Goal: Task Accomplishment & Management: Complete application form

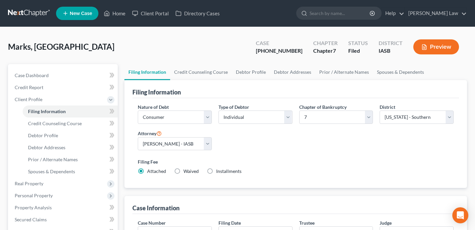
select select "1"
select select "0"
select select "30"
select select "0"
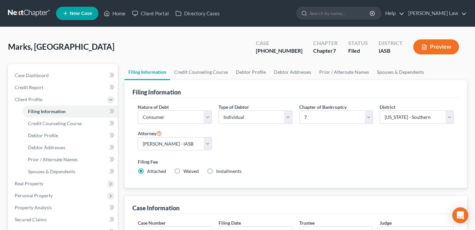
select select "16"
click at [115, 12] on link "Home" at bounding box center [114, 13] width 28 height 12
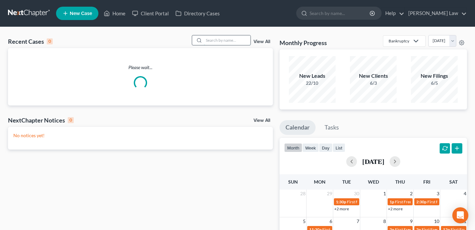
click at [215, 44] on input "search" at bounding box center [227, 40] width 47 height 10
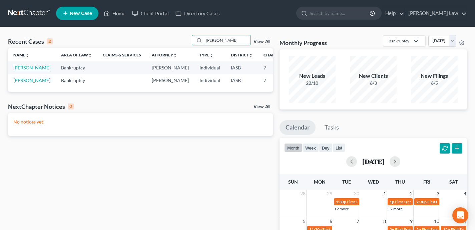
type input "[PERSON_NAME]"
click at [18, 70] on link "[PERSON_NAME]" at bounding box center [31, 68] width 37 height 6
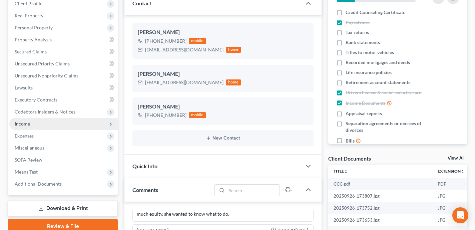
scroll to position [74, 0]
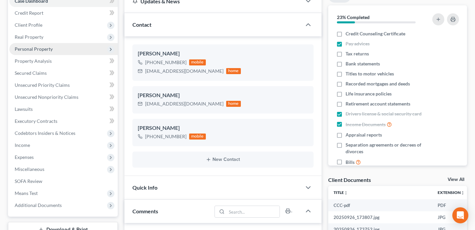
click at [65, 48] on span "Personal Property" at bounding box center [63, 49] width 108 height 12
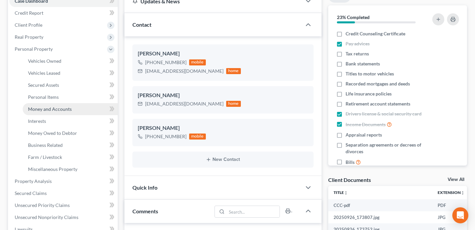
click at [85, 108] on link "Money and Accounts" at bounding box center [70, 109] width 95 height 12
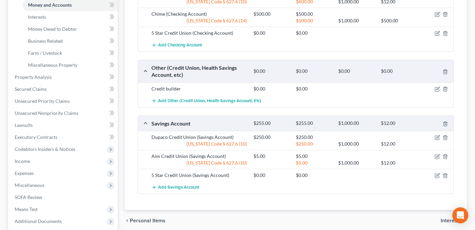
scroll to position [182, 0]
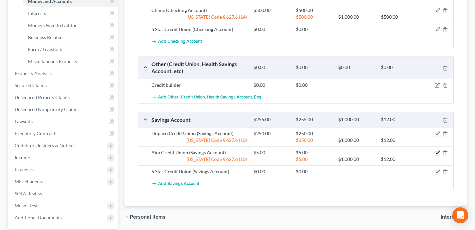
click at [438, 152] on icon "button" at bounding box center [437, 152] width 5 height 5
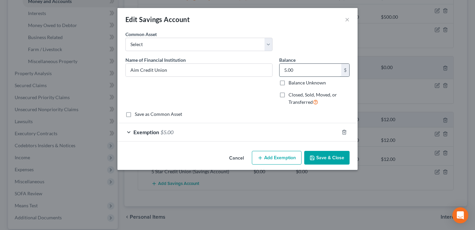
click at [310, 70] on input "5.00" at bounding box center [310, 70] width 62 height 13
type input "0.00"
click at [345, 134] on icon "button" at bounding box center [344, 131] width 5 height 5
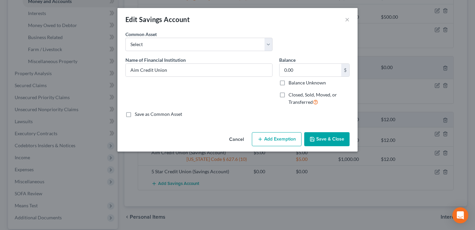
click at [325, 138] on button "Save & Close" at bounding box center [326, 139] width 45 height 14
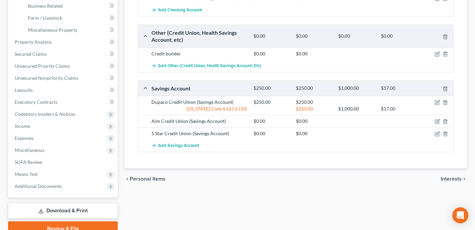
scroll to position [223, 0]
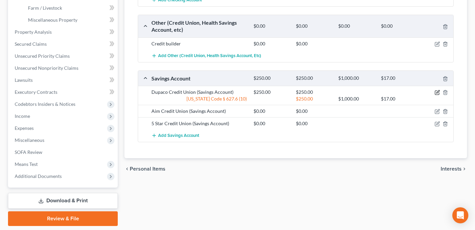
click at [439, 93] on icon "button" at bounding box center [437, 92] width 5 height 5
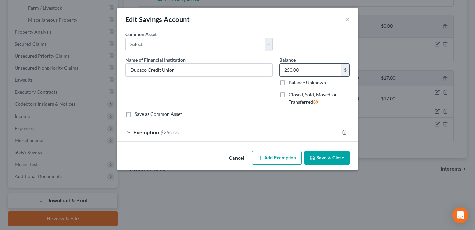
click at [314, 71] on input "250.00" at bounding box center [310, 70] width 62 height 13
type input "32"
click at [295, 131] on div "Exemption $250.00" at bounding box center [227, 132] width 221 height 18
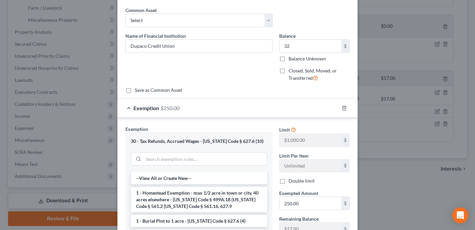
scroll to position [29, 0]
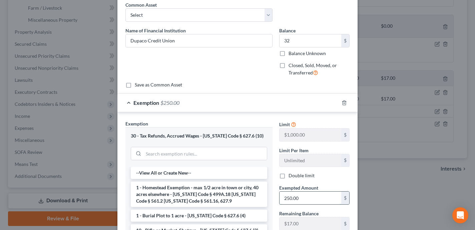
click at [314, 201] on input "250.00" at bounding box center [310, 197] width 62 height 13
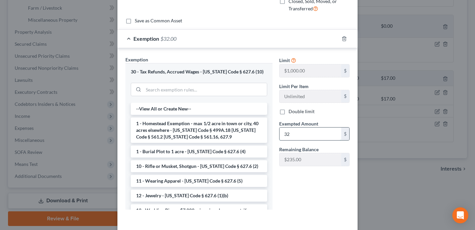
scroll to position [121, 0]
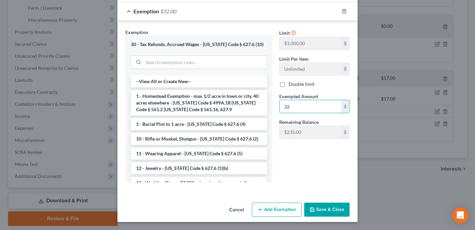
type input "32"
click at [321, 215] on button "Save & Close" at bounding box center [326, 209] width 45 height 14
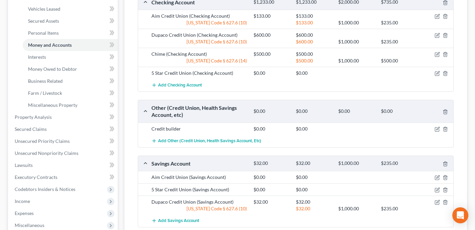
scroll to position [133, 0]
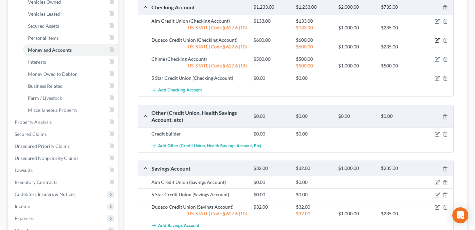
click at [438, 41] on icon "button" at bounding box center [437, 40] width 5 height 5
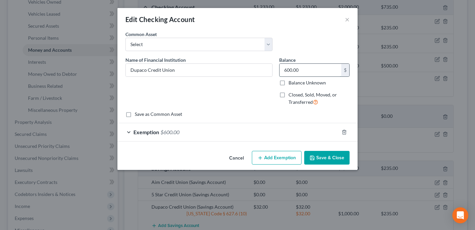
click at [327, 71] on input "600.00" at bounding box center [310, 70] width 62 height 13
paste input "13.72"
type input "13.72"
click at [269, 133] on div "Exemption $600.00" at bounding box center [227, 132] width 221 height 18
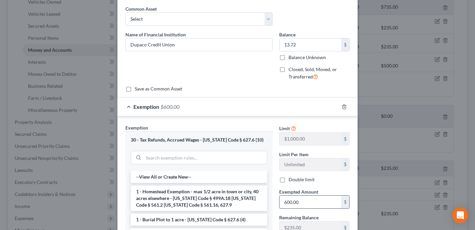
scroll to position [27, 0]
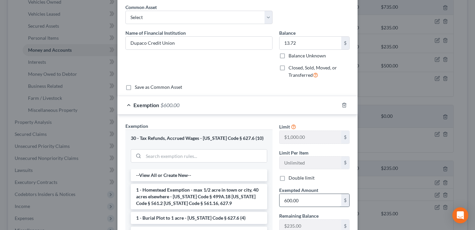
click at [312, 201] on input "600.00" at bounding box center [310, 200] width 62 height 13
paste input "13.72"
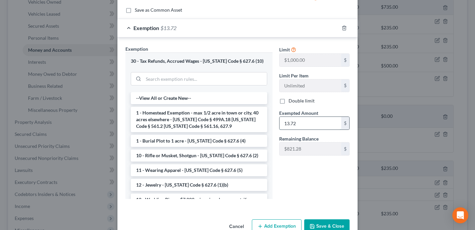
scroll to position [114, 0]
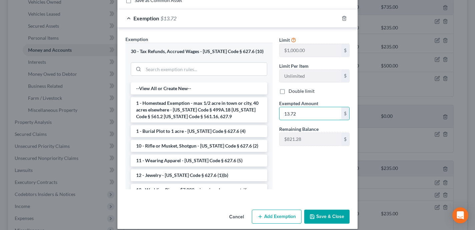
type input "13.72"
click at [333, 217] on button "Save & Close" at bounding box center [326, 216] width 45 height 14
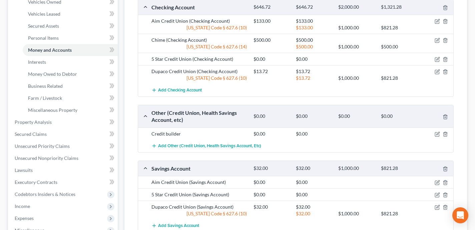
scroll to position [132, 0]
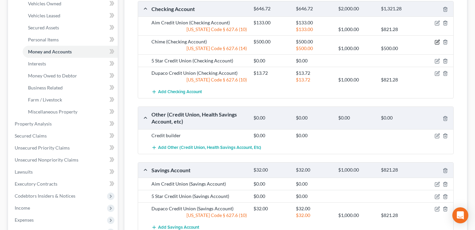
click at [437, 43] on icon "button" at bounding box center [437, 41] width 5 height 5
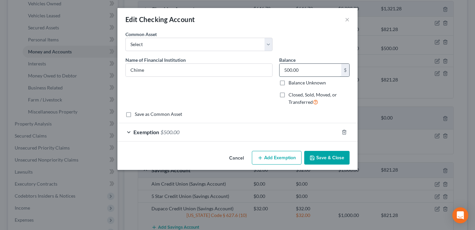
click at [322, 72] on input "500.00" at bounding box center [310, 70] width 62 height 13
drag, startPoint x: 307, startPoint y: 69, endPoint x: 270, endPoint y: 68, distance: 37.1
click at [270, 68] on div "Name of Financial Institution * Chime Balance 322.00 $ Balance Unknown Balance …" at bounding box center [237, 83] width 231 height 55
type input "322"
click at [304, 134] on div "Exemption $500.00" at bounding box center [227, 132] width 221 height 18
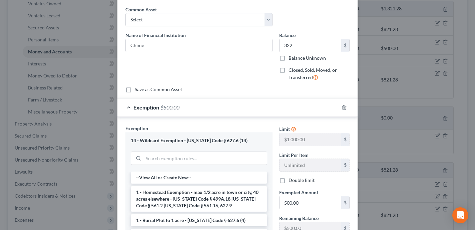
scroll to position [36, 0]
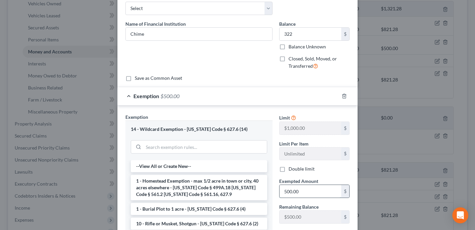
click at [305, 190] on input "500.00" at bounding box center [310, 191] width 62 height 13
paste input "322"
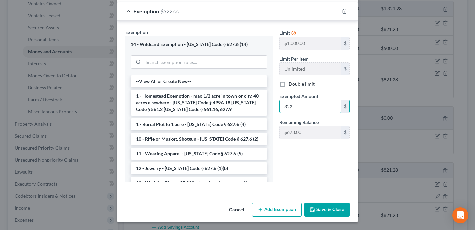
type input "322"
click at [334, 208] on button "Save & Close" at bounding box center [326, 209] width 45 height 14
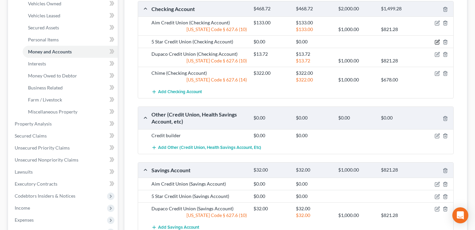
click at [438, 44] on icon "button" at bounding box center [437, 42] width 4 height 4
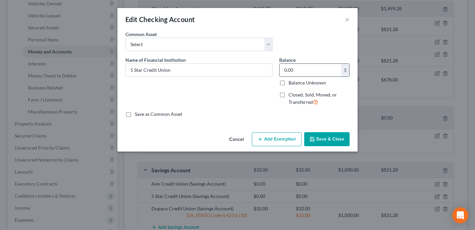
click at [299, 72] on input "0.00" at bounding box center [310, 70] width 62 height 13
type input "1,500"
click at [279, 139] on button "Add Exemption" at bounding box center [277, 139] width 50 height 14
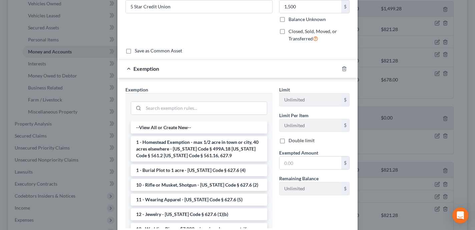
scroll to position [65, 0]
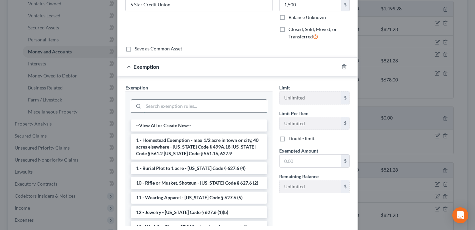
click at [201, 109] on input "search" at bounding box center [204, 106] width 123 height 13
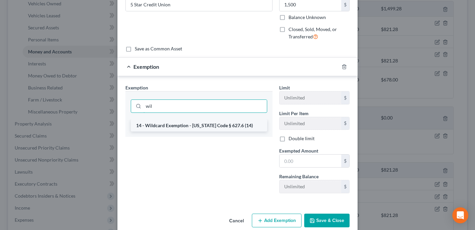
type input "wil"
click at [191, 128] on li "14 - Wildcard Exemption - [US_STATE] Code § 627.6 (14)" at bounding box center [199, 125] width 136 height 12
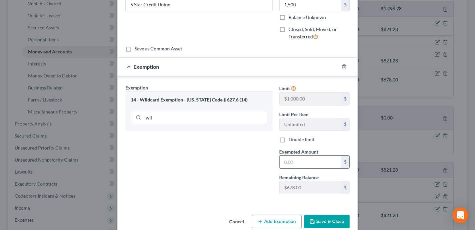
click at [288, 163] on input "text" at bounding box center [310, 161] width 62 height 13
type input "678"
click at [265, 219] on button "Add Exemption" at bounding box center [277, 221] width 50 height 14
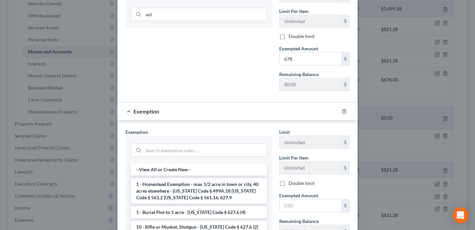
scroll to position [172, 0]
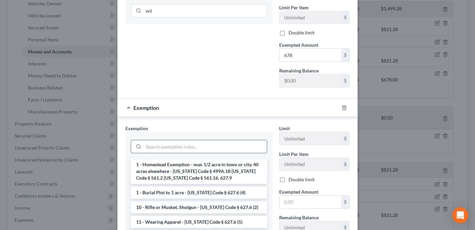
click at [194, 145] on input "search" at bounding box center [204, 146] width 123 height 13
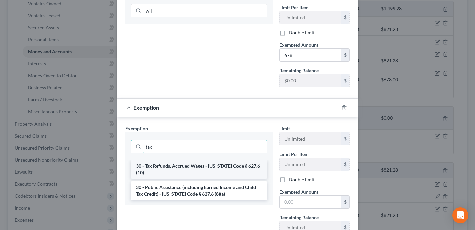
type input "tax"
click at [192, 167] on li "30 - Tax Refunds, Accrued Wages - [US_STATE] Code § 627.6 (10)" at bounding box center [199, 169] width 136 height 19
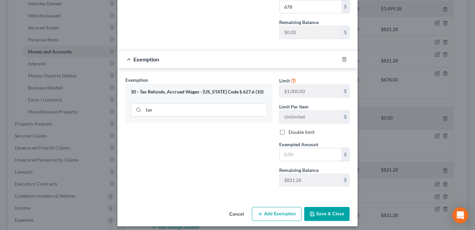
scroll to position [225, 0]
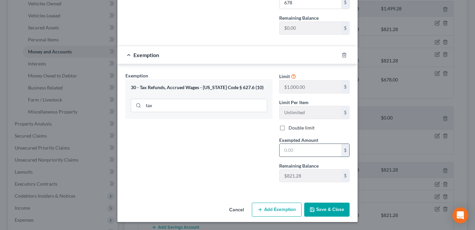
click at [299, 153] on input "text" at bounding box center [310, 150] width 62 height 13
type input "821"
click at [239, 166] on div "Exemption Set must be selected for CA. Exemption * 30 - Tax Refunds, Accrued Wa…" at bounding box center [199, 129] width 154 height 115
click at [329, 211] on button "Save & Close" at bounding box center [326, 209] width 45 height 14
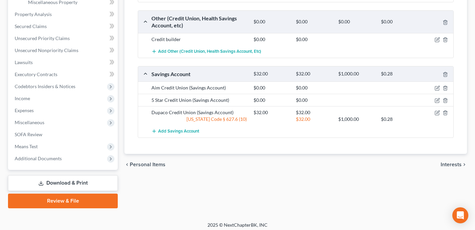
scroll to position [244, 0]
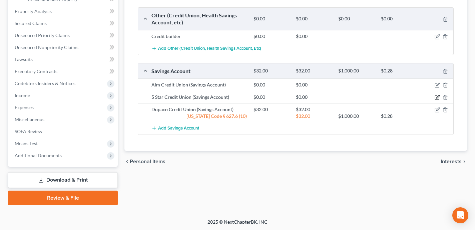
click at [437, 96] on icon "button" at bounding box center [437, 97] width 5 height 5
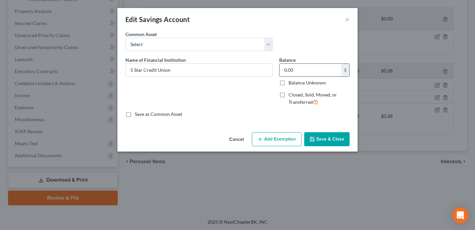
click at [302, 73] on input "0.00" at bounding box center [310, 70] width 62 height 13
type input "25"
click at [320, 138] on button "Save & Close" at bounding box center [326, 139] width 45 height 14
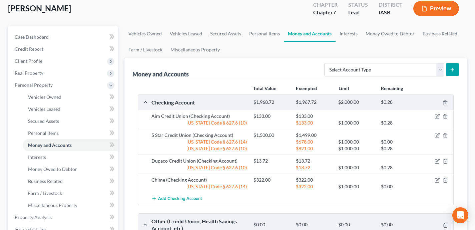
scroll to position [55, 0]
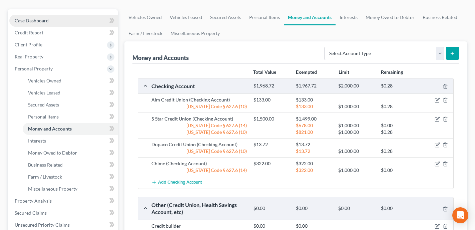
click at [87, 22] on link "Case Dashboard" at bounding box center [63, 21] width 108 height 12
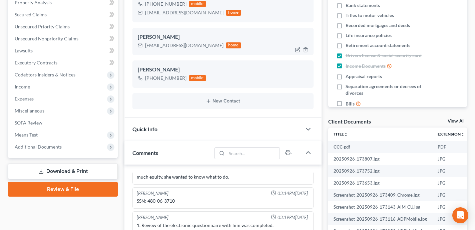
scroll to position [130, 0]
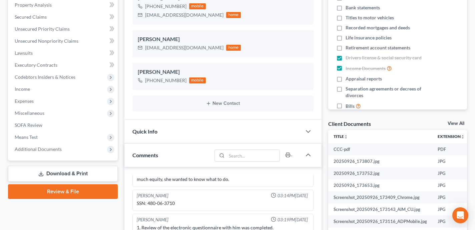
click at [81, 175] on link "Download & Print" at bounding box center [63, 174] width 110 height 16
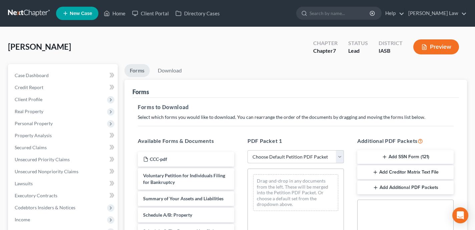
click at [275, 155] on select "Choose Default Petition PDF Packet Complete Bankruptcy Petition (all forms and …" at bounding box center [295, 156] width 96 height 13
select select "3"
click at [247, 150] on select "Choose Default Petition PDF Packet Complete Bankruptcy Petition (all forms and …" at bounding box center [295, 156] width 96 height 13
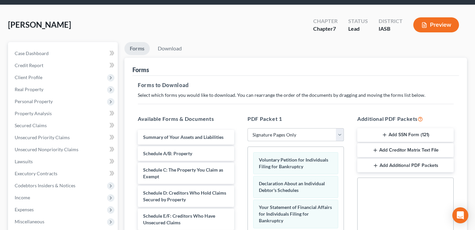
scroll to position [53, 0]
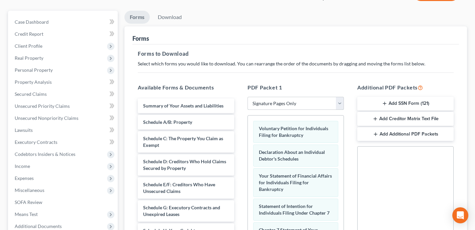
click at [282, 108] on select "Choose Default Petition PDF Packet Complete Bankruptcy Petition (all forms and …" at bounding box center [295, 103] width 96 height 13
click at [247, 97] on select "Choose Default Petition PDF Packet Complete Bankruptcy Petition (all forms and …" at bounding box center [295, 103] width 96 height 13
click at [175, 15] on link "Download" at bounding box center [169, 17] width 35 height 13
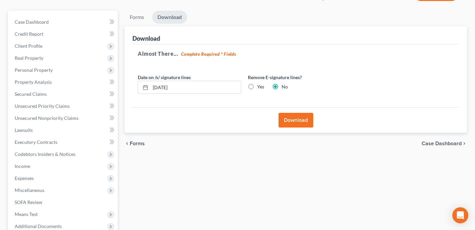
click at [305, 122] on button "Download" at bounding box center [295, 120] width 35 height 15
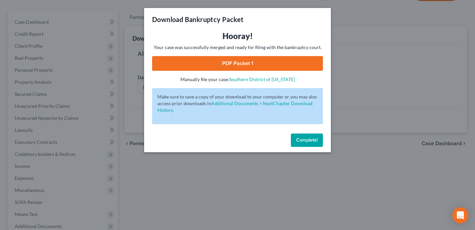
click at [284, 64] on link "PDF Packet 1" at bounding box center [237, 63] width 171 height 15
click at [311, 141] on span "Complete!" at bounding box center [306, 140] width 21 height 6
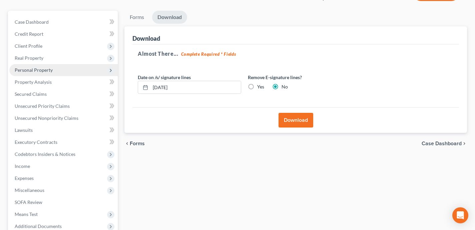
scroll to position [124, 0]
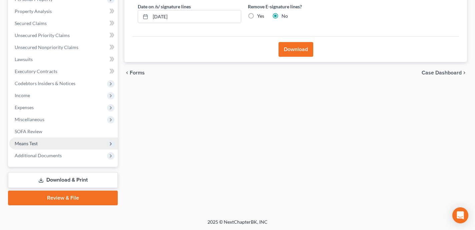
click at [69, 142] on span "Means Test" at bounding box center [63, 143] width 108 height 12
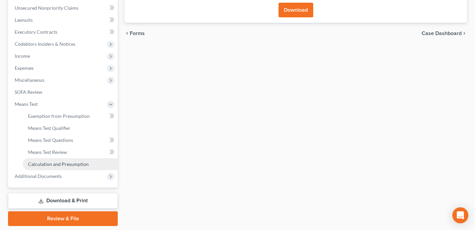
click at [67, 165] on span "Calculation and Presumption" at bounding box center [58, 164] width 61 height 6
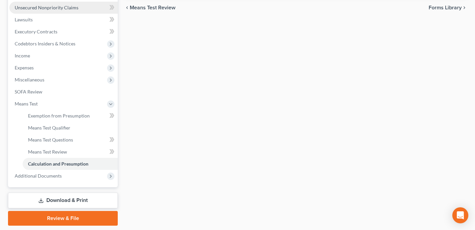
scroll to position [184, 0]
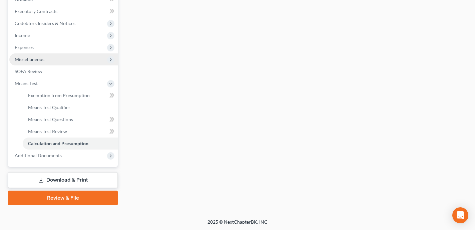
click at [42, 61] on span "Miscellaneous" at bounding box center [30, 59] width 30 height 6
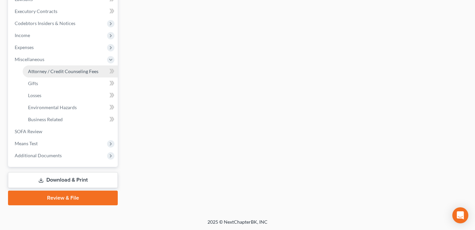
click at [45, 72] on span "Attorney / Credit Counseling Fees" at bounding box center [63, 71] width 70 height 6
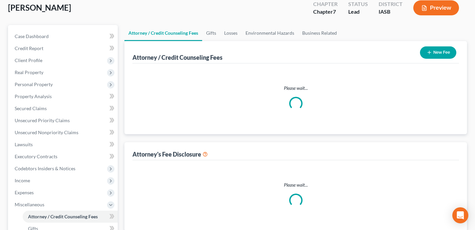
scroll to position [2, 0]
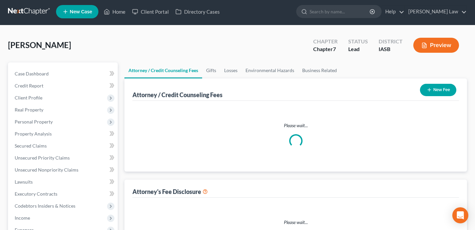
select select "0"
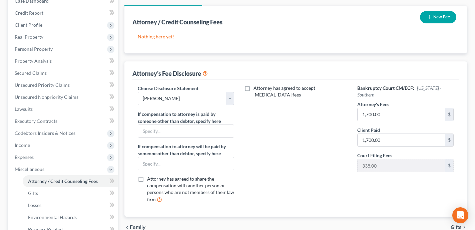
scroll to position [75, 0]
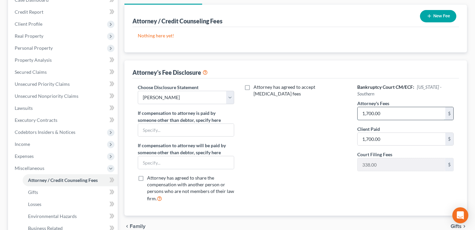
click at [395, 108] on input "1,700.00" at bounding box center [402, 113] width 88 height 13
type input "1,300"
click at [420, 135] on input "1,700.00" at bounding box center [402, 139] width 88 height 13
type input "1,300"
click at [319, 180] on div "Attorney has agreed to accept [MEDICAL_DATA] fees" at bounding box center [296, 146] width 110 height 124
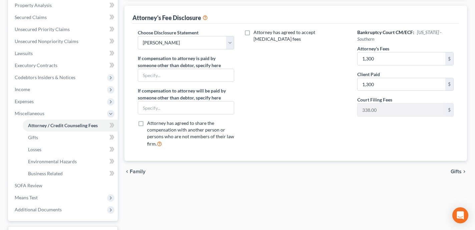
scroll to position [137, 0]
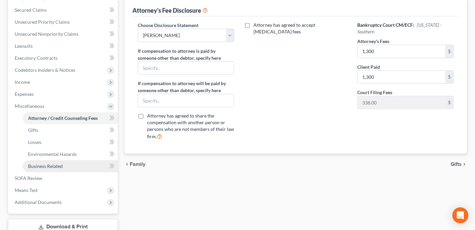
click at [91, 163] on link "Business Related" at bounding box center [70, 166] width 95 height 12
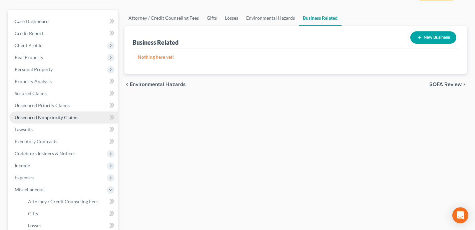
scroll to position [56, 0]
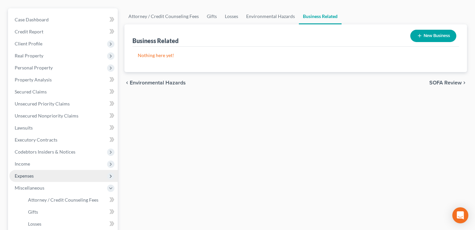
click at [72, 176] on span "Expenses" at bounding box center [63, 176] width 108 height 12
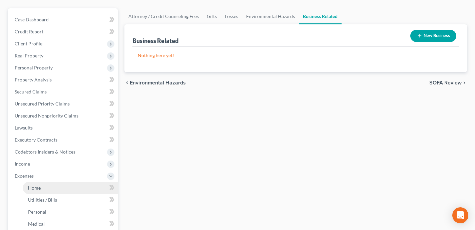
click at [72, 188] on link "Home" at bounding box center [70, 188] width 95 height 12
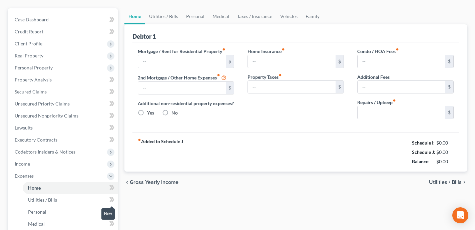
type input "625.00"
type input "0.00"
radio input "true"
type input "21.00"
type input "0.00"
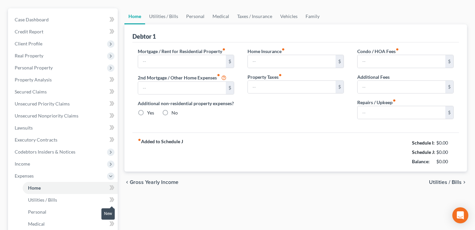
type input "0.00"
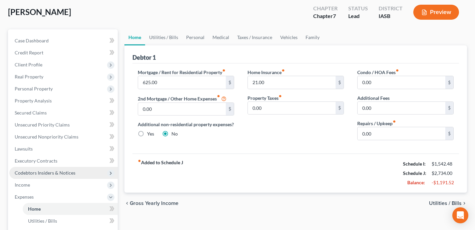
scroll to position [35, 0]
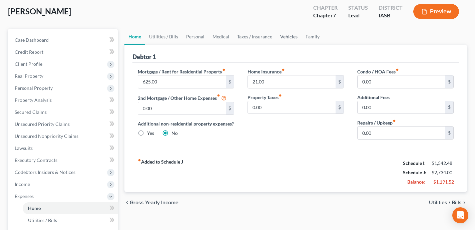
click at [289, 37] on link "Vehicles" at bounding box center [288, 37] width 25 height 16
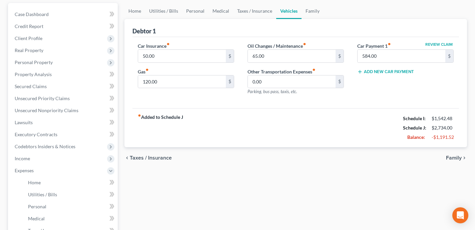
scroll to position [75, 0]
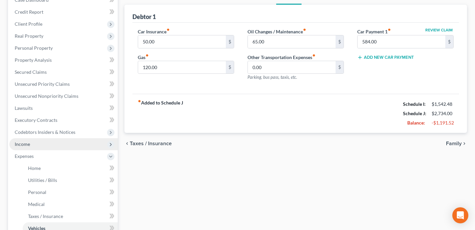
click at [97, 142] on span "Income" at bounding box center [63, 144] width 108 height 12
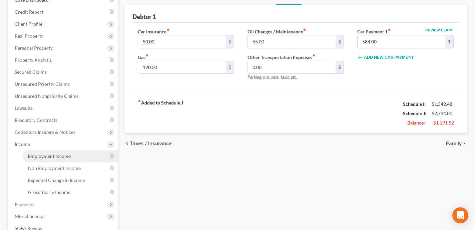
click at [92, 153] on link "Employment Income" at bounding box center [70, 156] width 95 height 12
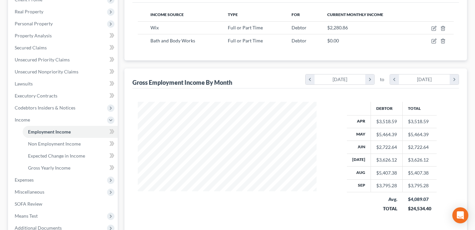
scroll to position [101, 0]
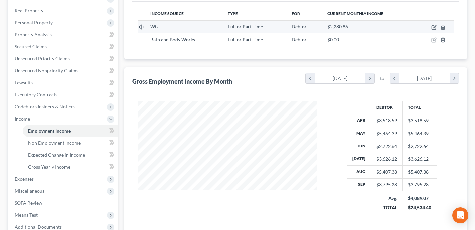
click at [436, 22] on td at bounding box center [434, 26] width 39 height 13
click at [435, 27] on icon "button" at bounding box center [434, 26] width 3 height 3
select select "0"
select select "16"
select select "2"
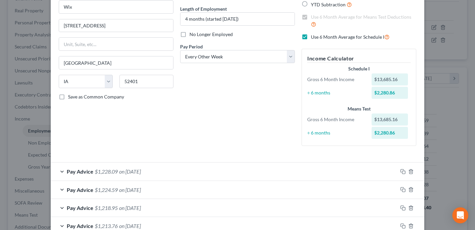
scroll to position [0, 0]
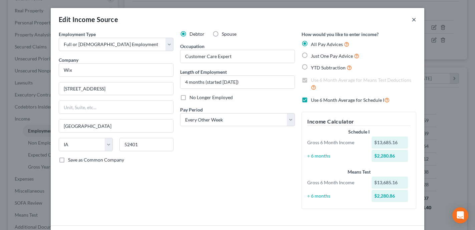
click at [414, 20] on button "×" at bounding box center [414, 19] width 5 height 8
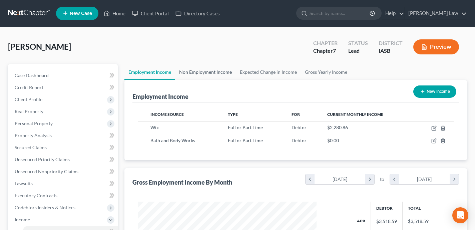
click at [207, 69] on link "Non Employment Income" at bounding box center [205, 72] width 61 height 16
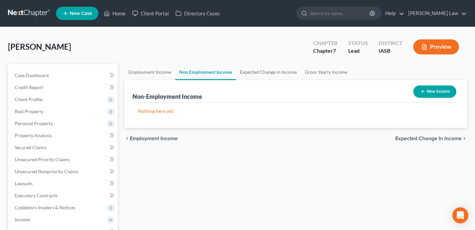
click at [426, 93] on button "New Income" at bounding box center [434, 91] width 43 height 12
select select "0"
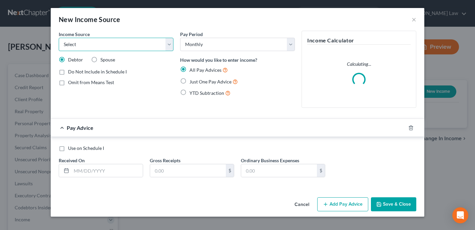
click at [92, 46] on select "Select Unemployment Disability (from employer) Pension Retirement Social Securi…" at bounding box center [116, 44] width 115 height 13
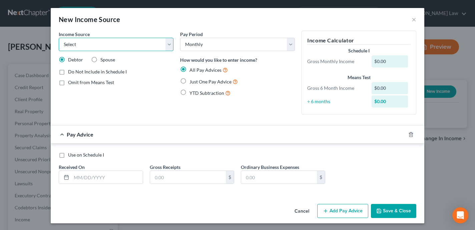
select select "8"
click at [59, 38] on select "Select Unemployment Disability (from employer) Pension Retirement Social Securi…" at bounding box center [116, 44] width 115 height 13
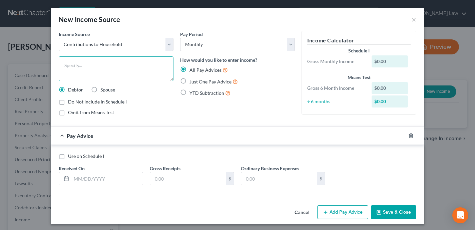
click at [104, 68] on textarea at bounding box center [116, 68] width 115 height 25
type textarea "Parents"
click at [189, 79] on label "Just One Pay Advice" at bounding box center [213, 82] width 48 height 8
click at [192, 79] on input "Just One Pay Advice" at bounding box center [194, 80] width 4 height 4
radio input "true"
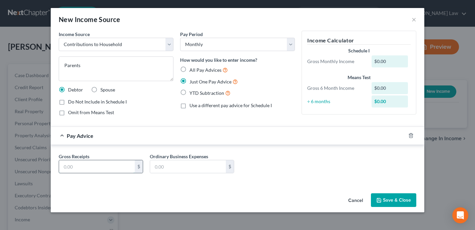
click at [102, 163] on input "text" at bounding box center [97, 166] width 76 height 13
type input "584"
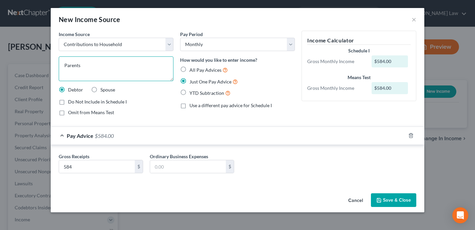
click at [110, 63] on textarea "Parents" at bounding box center [116, 68] width 115 height 25
click at [74, 73] on textarea "Parents provide $584/month to cover Debtor's autoloan" at bounding box center [116, 68] width 115 height 25
type textarea "Parents provide $584/month to cover [PERSON_NAME]'s auto loan"
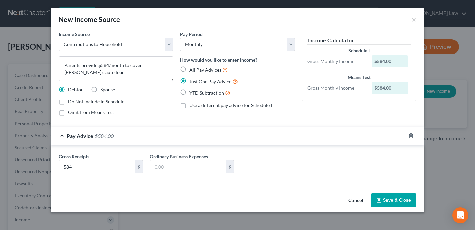
click at [402, 203] on button "Save & Close" at bounding box center [393, 200] width 45 height 14
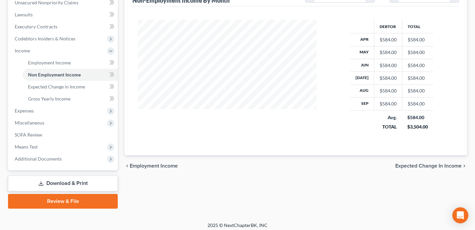
scroll to position [172, 0]
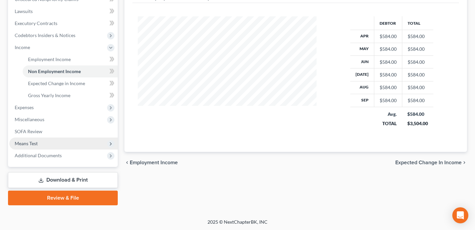
click at [55, 143] on span "Means Test" at bounding box center [63, 143] width 108 height 12
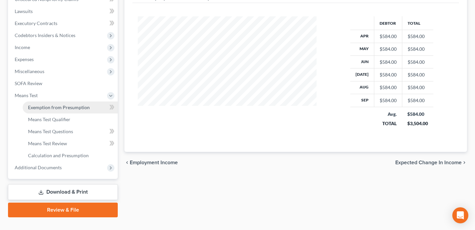
scroll to position [184, 0]
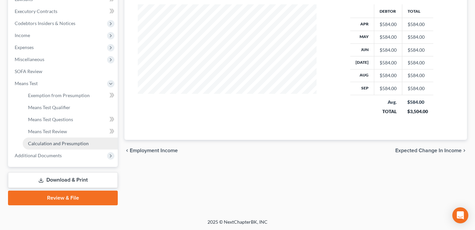
click at [68, 141] on span "Calculation and Presumption" at bounding box center [58, 143] width 61 height 6
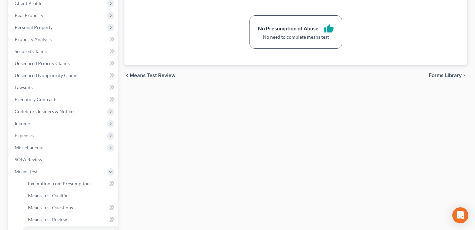
scroll to position [103, 0]
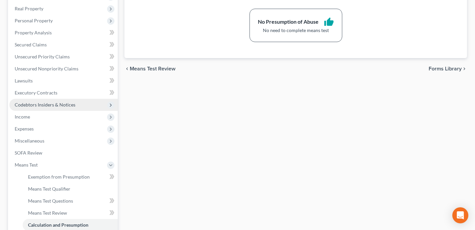
click at [85, 102] on span "Codebtors Insiders & Notices" at bounding box center [63, 105] width 108 height 12
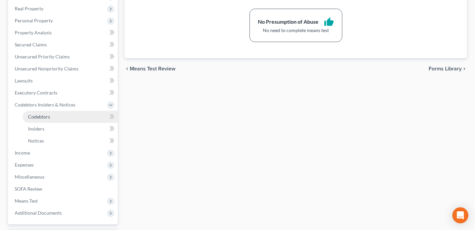
click at [80, 115] on link "Codebtors" at bounding box center [70, 117] width 95 height 12
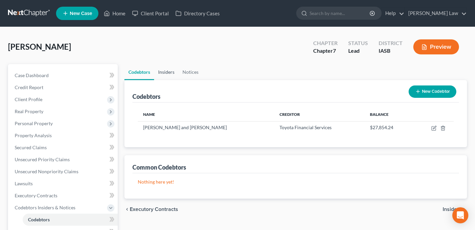
click at [160, 73] on link "Insiders" at bounding box center [166, 72] width 24 height 16
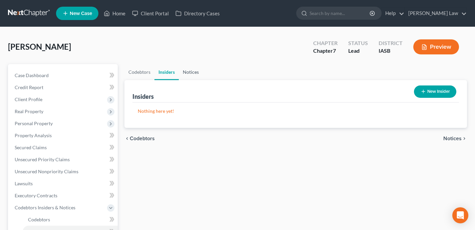
click at [193, 72] on link "Notices" at bounding box center [191, 72] width 24 height 16
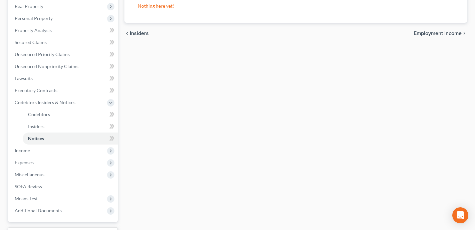
scroll to position [160, 0]
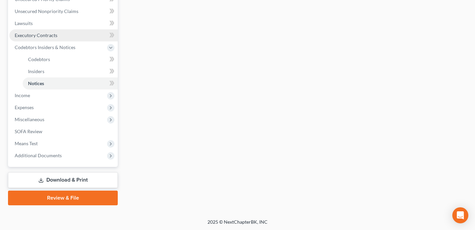
click at [80, 35] on link "Executory Contracts" at bounding box center [63, 35] width 108 height 12
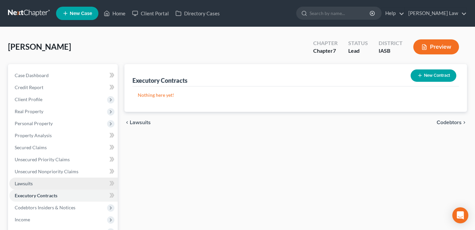
click at [87, 182] on link "Lawsuits" at bounding box center [63, 183] width 108 height 12
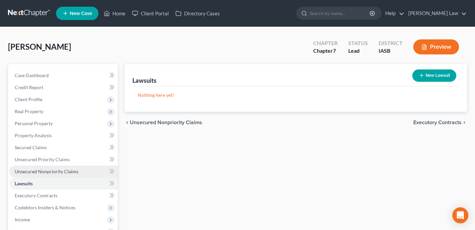
click at [83, 172] on link "Unsecured Nonpriority Claims" at bounding box center [63, 171] width 108 height 12
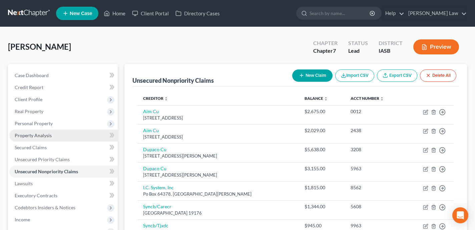
click at [65, 136] on link "Property Analysis" at bounding box center [63, 135] width 108 height 12
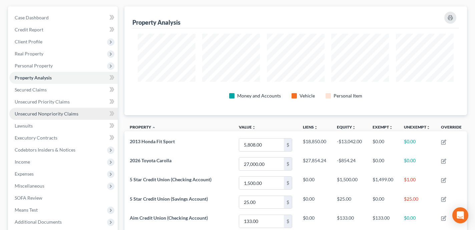
scroll to position [51, 0]
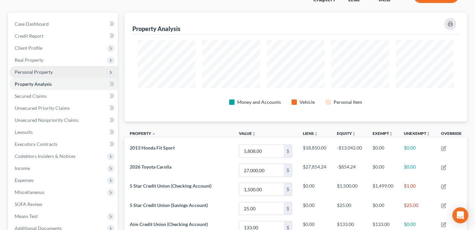
click at [66, 73] on span "Personal Property" at bounding box center [63, 72] width 108 height 12
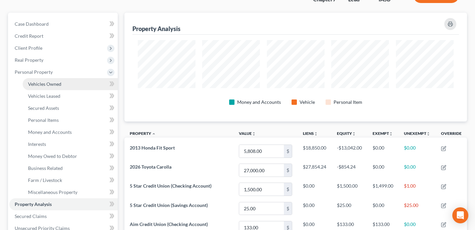
click at [69, 83] on link "Vehicles Owned" at bounding box center [70, 84] width 95 height 12
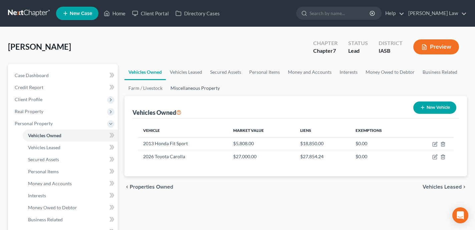
click at [196, 90] on link "Miscellaneous Property" at bounding box center [194, 88] width 57 height 16
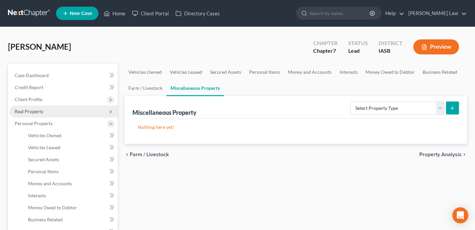
click at [72, 109] on span "Real Property" at bounding box center [63, 111] width 108 height 12
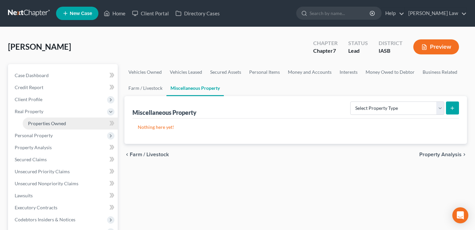
click at [69, 127] on link "Properties Owned" at bounding box center [70, 123] width 95 height 12
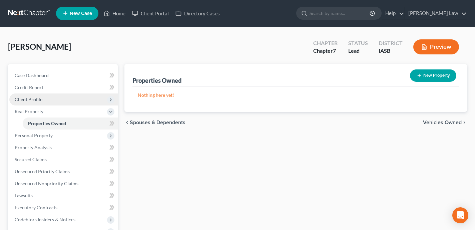
click at [55, 102] on span "Client Profile" at bounding box center [63, 99] width 108 height 12
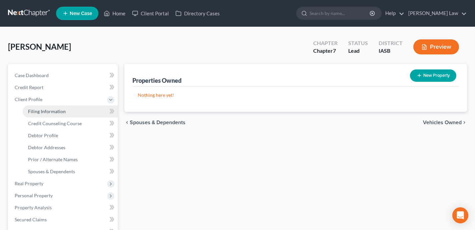
click at [56, 111] on span "Filing Information" at bounding box center [47, 111] width 38 height 6
select select "1"
select select "0"
select select "30"
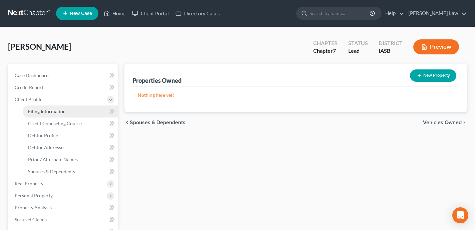
select select "0"
select select "16"
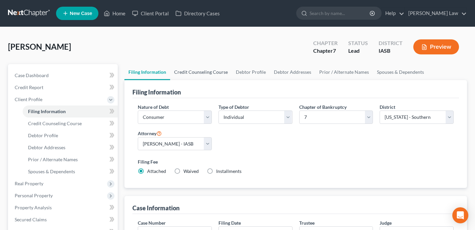
click at [201, 75] on link "Credit Counseling Course" at bounding box center [201, 72] width 62 height 16
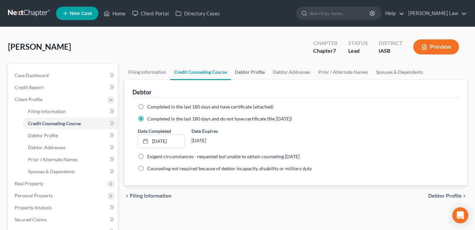
click at [257, 72] on link "Debtor Profile" at bounding box center [250, 72] width 38 height 16
select select "3"
select select "0"
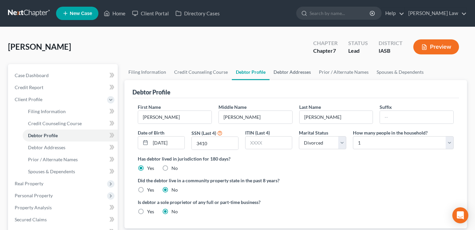
click at [289, 73] on link "Debtor Addresses" at bounding box center [291, 72] width 45 height 16
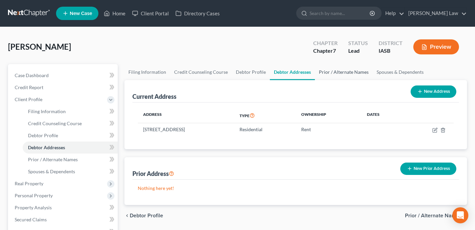
click at [355, 71] on link "Prior / Alternate Names" at bounding box center [344, 72] width 58 height 16
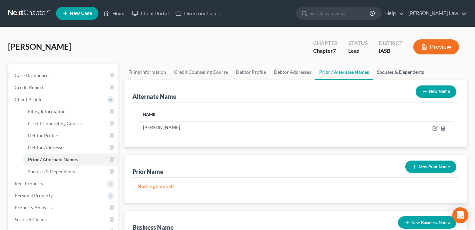
click at [392, 72] on link "Spouses & Dependents" at bounding box center [400, 72] width 55 height 16
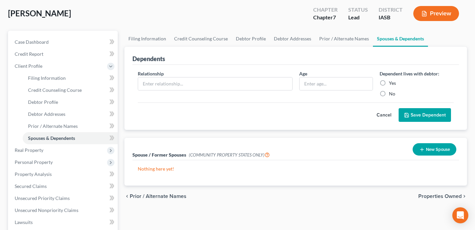
scroll to position [52, 0]
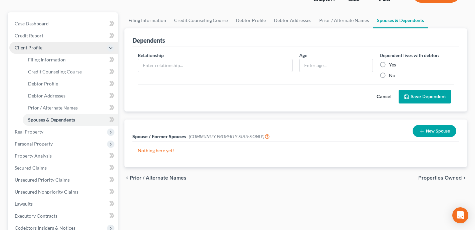
click at [82, 49] on span "Client Profile" at bounding box center [63, 48] width 108 height 12
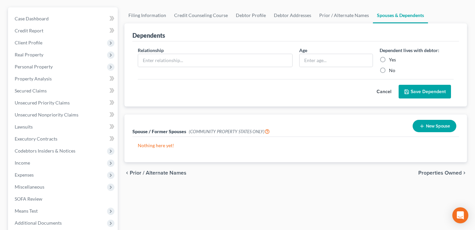
scroll to position [124, 0]
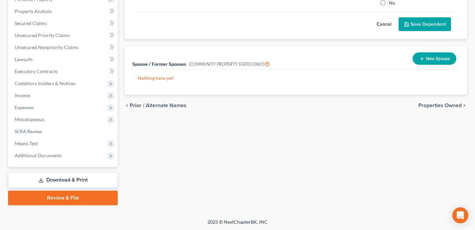
click at [89, 192] on link "Review & File" at bounding box center [63, 197] width 110 height 15
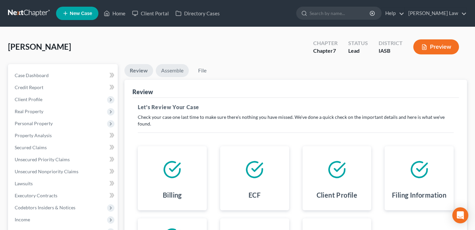
click at [177, 69] on link "Assemble" at bounding box center [172, 70] width 33 height 13
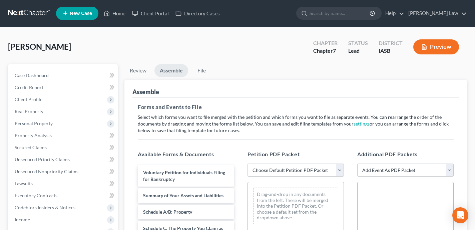
click at [296, 170] on select "Choose Default Petition PDF Packet Emergency Filing (Voluntary Petition and Cre…" at bounding box center [295, 169] width 96 height 13
select select "1"
click at [247, 163] on select "Choose Default Petition PDF Packet Emergency Filing (Voluntary Petition and Cre…" at bounding box center [295, 169] width 96 height 13
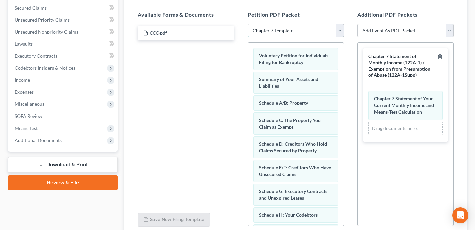
scroll to position [131, 0]
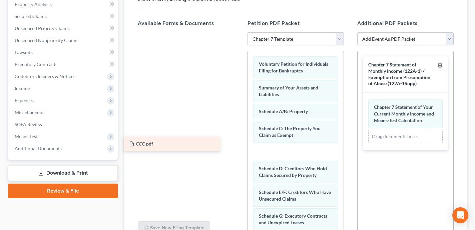
drag, startPoint x: 169, startPoint y: 43, endPoint x: 155, endPoint y: 145, distance: 103.7
click at [155, 32] on div "CCC-pdf CCC-pdf" at bounding box center [185, 32] width 107 height 0
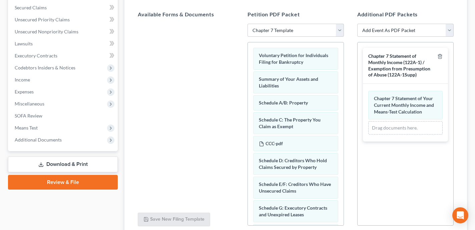
scroll to position [160, 0]
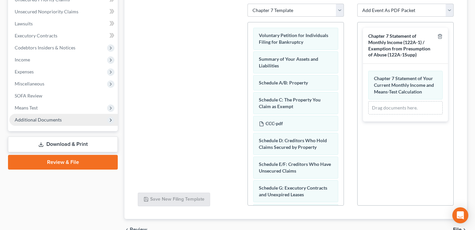
click at [65, 119] on span "Additional Documents" at bounding box center [63, 120] width 108 height 12
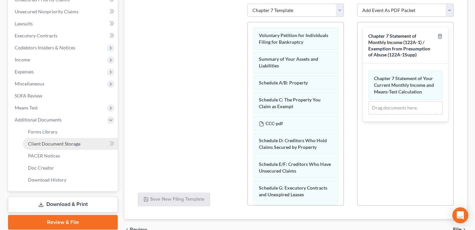
click at [71, 142] on span "Client Document Storage" at bounding box center [54, 144] width 52 height 6
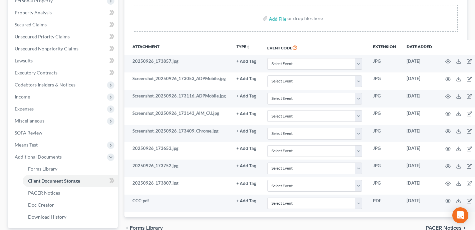
scroll to position [126, 0]
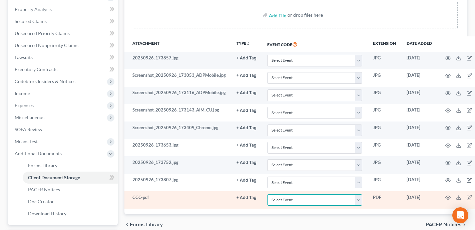
click at [320, 203] on select "Select Event Certificate of Credit Counseling for Debtor Certificate of Credit …" at bounding box center [314, 200] width 95 height 12
select select "0"
click at [267, 194] on select "Select Event Certificate of Credit Counseling for Debtor Certificate of Credit …" at bounding box center [314, 200] width 95 height 12
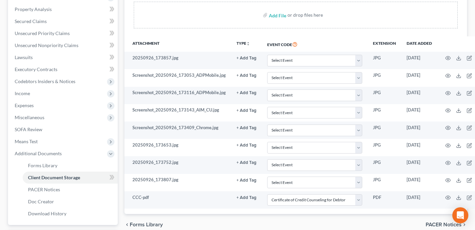
click at [318, 219] on div "chevron_left Forms Library PACER Notices chevron_right" at bounding box center [295, 224] width 343 height 21
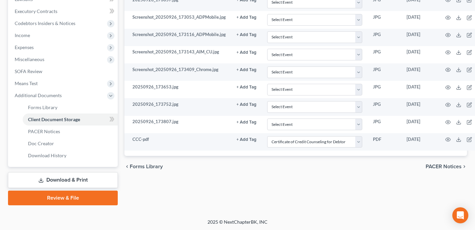
click at [103, 197] on link "Review & File" at bounding box center [63, 197] width 110 height 15
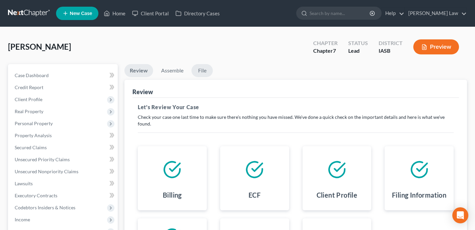
scroll to position [0, 0]
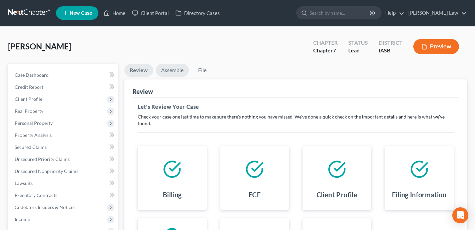
click at [177, 70] on link "Assemble" at bounding box center [172, 70] width 33 height 13
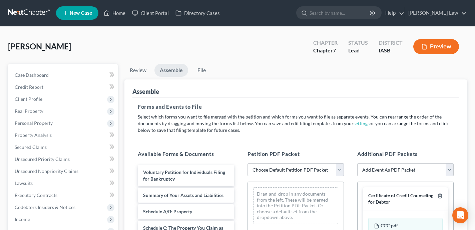
click at [290, 167] on select "Choose Default Petition PDF Packet Emergency Filing (Voluntary Petition and Cre…" at bounding box center [295, 169] width 96 height 13
select select "1"
click at [247, 163] on select "Choose Default Petition PDF Packet Emergency Filing (Voluntary Petition and Cre…" at bounding box center [295, 169] width 96 height 13
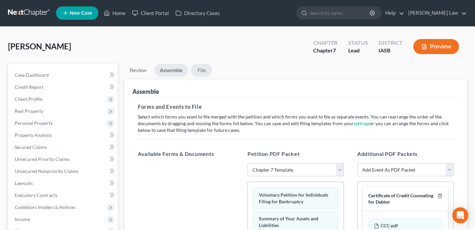
click at [204, 68] on link "File" at bounding box center [201, 70] width 21 height 13
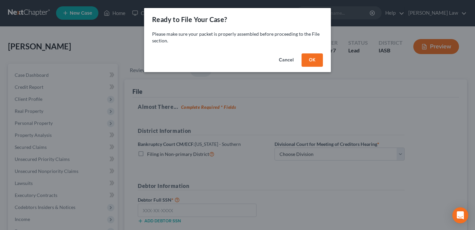
click at [287, 60] on button "Cancel" at bounding box center [285, 59] width 25 height 13
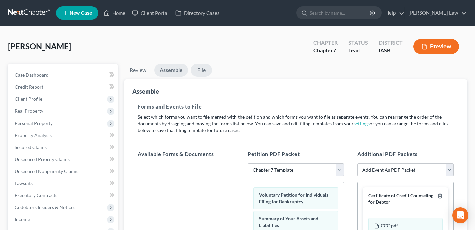
click at [202, 68] on link "File" at bounding box center [201, 70] width 21 height 13
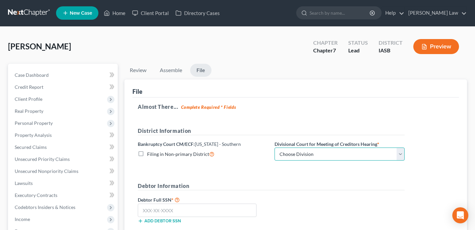
click at [308, 158] on select "Choose Division Central Eastern Western" at bounding box center [339, 153] width 130 height 13
select select "1"
click at [274, 147] on select "Choose Division Central Eastern Western" at bounding box center [339, 153] width 130 height 13
click at [238, 167] on form "District Information Bankruptcy Court CM/ECF: [US_STATE] - Southern Filing in N…" at bounding box center [271, 200] width 267 height 147
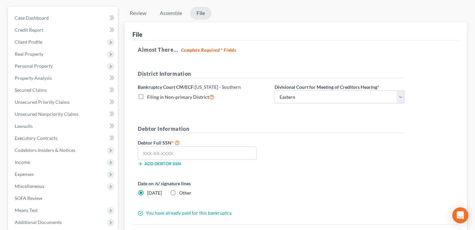
scroll to position [50, 0]
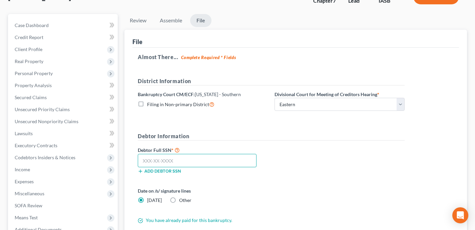
click at [198, 162] on input "text" at bounding box center [197, 160] width 119 height 13
paste input "480-06-3710"
type input "480-06-3710"
click at [311, 190] on div "Date on /s/ signature lines [DATE] Other" at bounding box center [270, 198] width 273 height 22
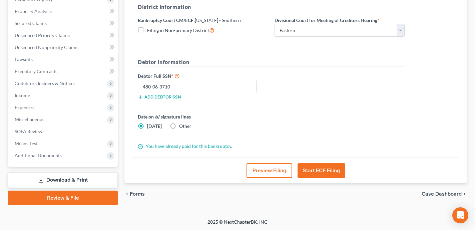
click at [319, 170] on button "Start ECF Filing" at bounding box center [322, 170] width 48 height 15
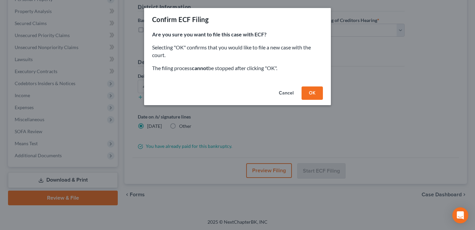
click at [314, 91] on button "OK" at bounding box center [312, 92] width 21 height 13
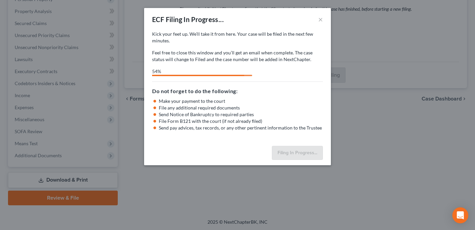
select select "1"
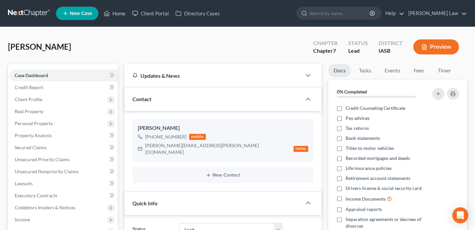
select select "10"
select select "0"
click at [120, 16] on link "Home" at bounding box center [114, 13] width 28 height 12
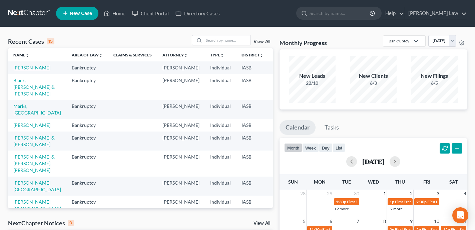
click at [21, 70] on link "[PERSON_NAME]" at bounding box center [31, 68] width 37 height 6
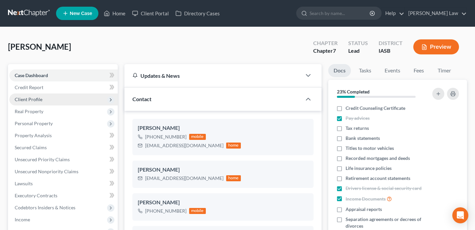
scroll to position [291, 0]
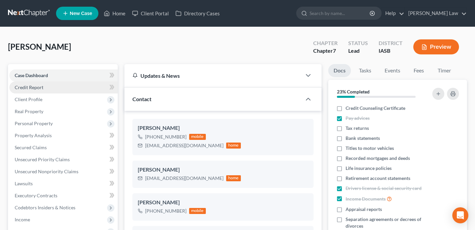
click at [51, 88] on link "Credit Report" at bounding box center [63, 87] width 108 height 12
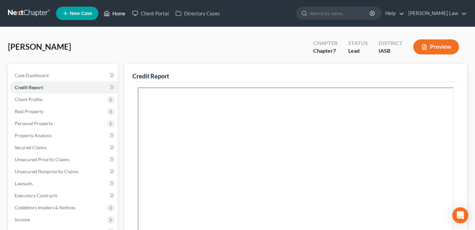
click at [123, 13] on link "Home" at bounding box center [114, 13] width 28 height 12
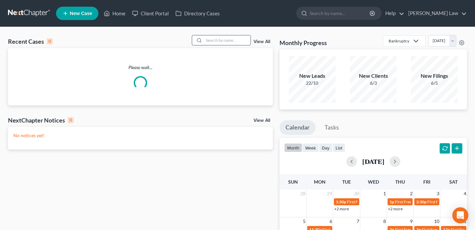
click at [228, 38] on input "search" at bounding box center [227, 40] width 47 height 10
paste input "Rankin"
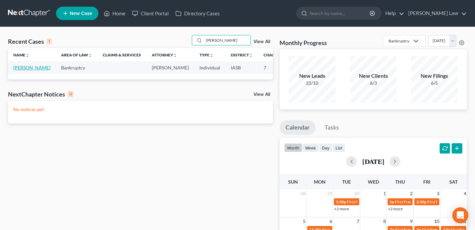
type input "Rankin"
click at [19, 70] on link "Rankin, Keisha" at bounding box center [31, 68] width 37 height 6
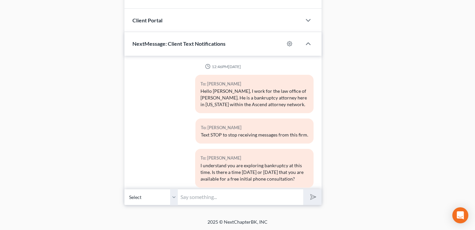
scroll to position [188, 0]
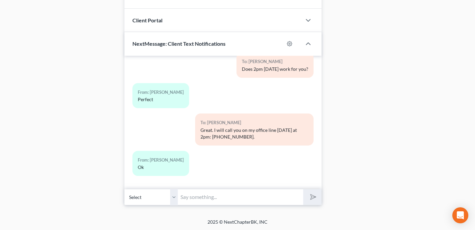
click at [223, 198] on input "text" at bounding box center [240, 197] width 125 height 16
type input "I tried calling you twice today for our 2:30pm consultation."
click at [311, 201] on button "submit" at bounding box center [312, 197] width 18 height 16
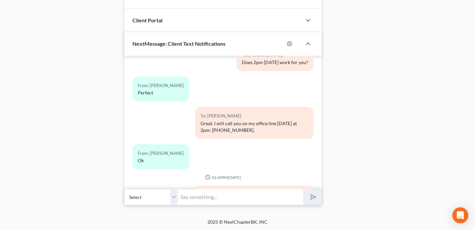
click at [201, 195] on input "text" at bounding box center [240, 197] width 125 height 16
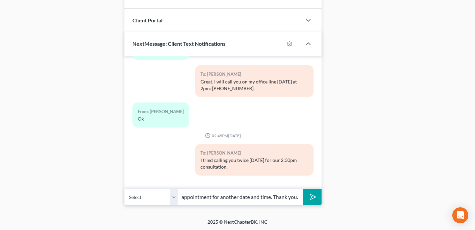
scroll to position [0, 115]
type input "Please let me know if you'd like to reschedule the appointment for another date…"
click at [303, 189] on button "submit" at bounding box center [312, 197] width 18 height 16
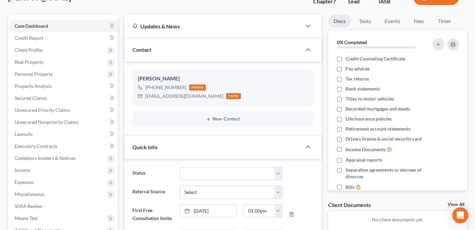
scroll to position [311, 0]
